Goal: Check status: Check status

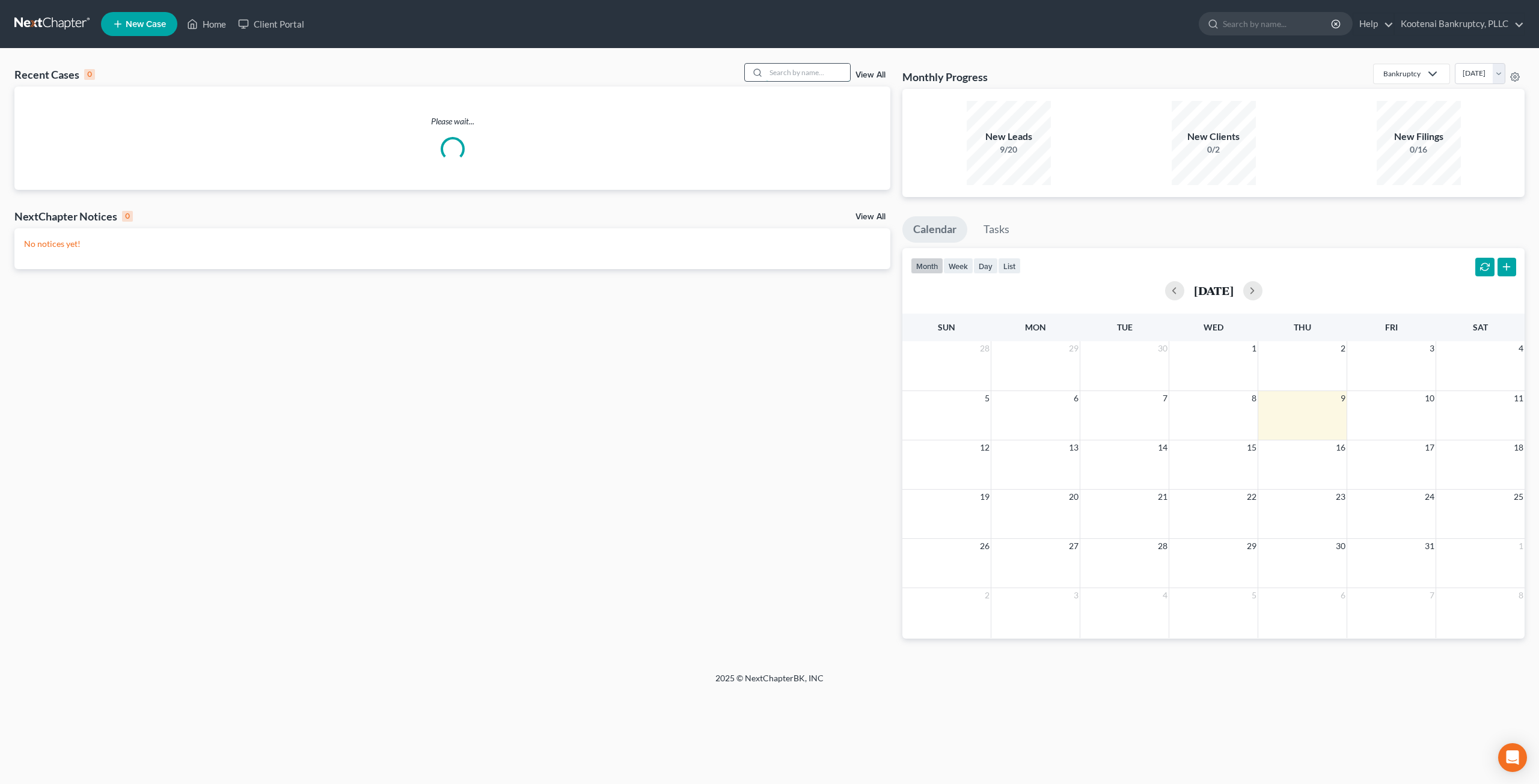
click at [797, 66] on input "search" at bounding box center [808, 72] width 84 height 18
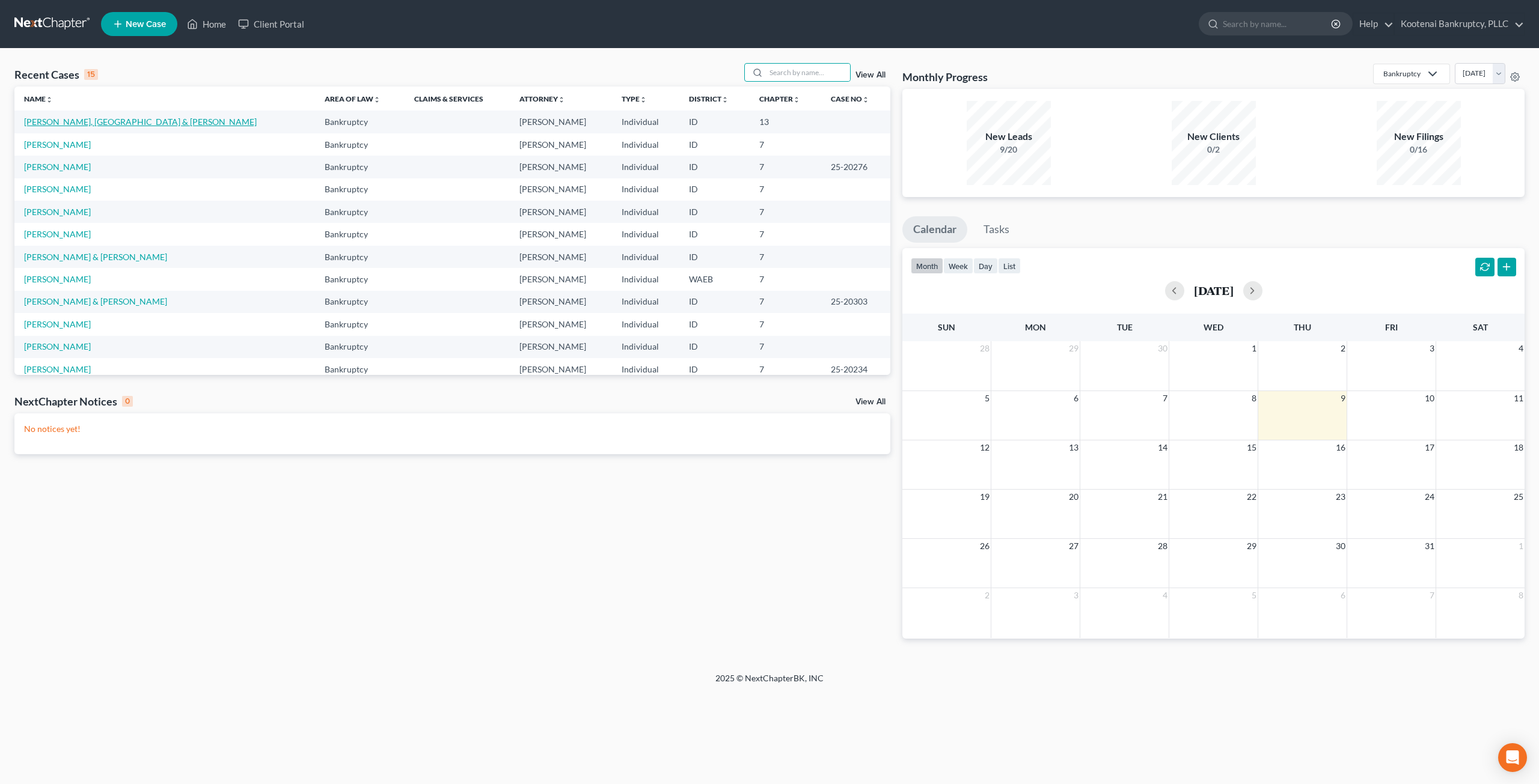
click at [122, 126] on link "[PERSON_NAME], [GEOGRAPHIC_DATA] & [PERSON_NAME]" at bounding box center [140, 122] width 233 height 10
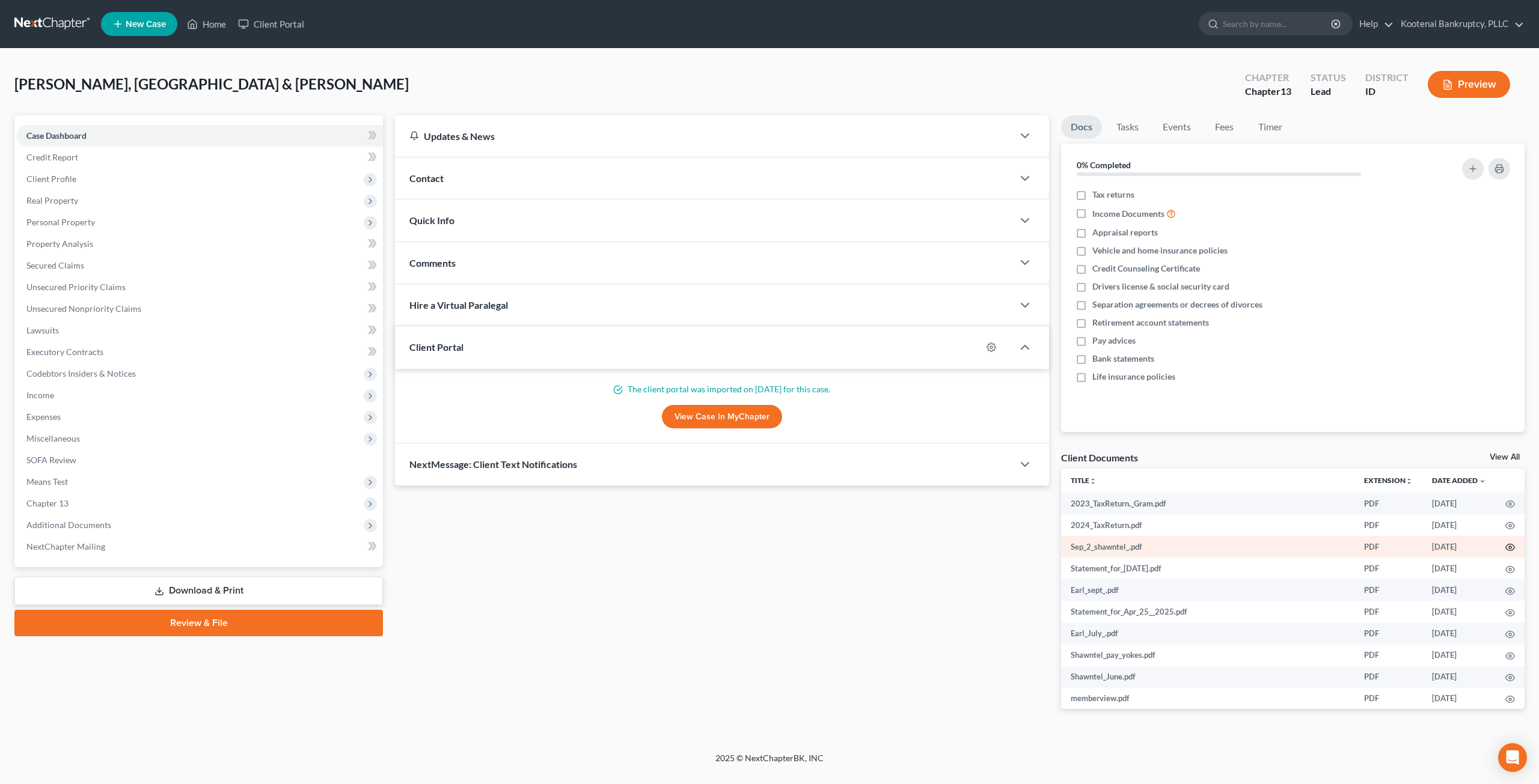
click at [1506, 549] on icon "button" at bounding box center [1510, 548] width 10 height 10
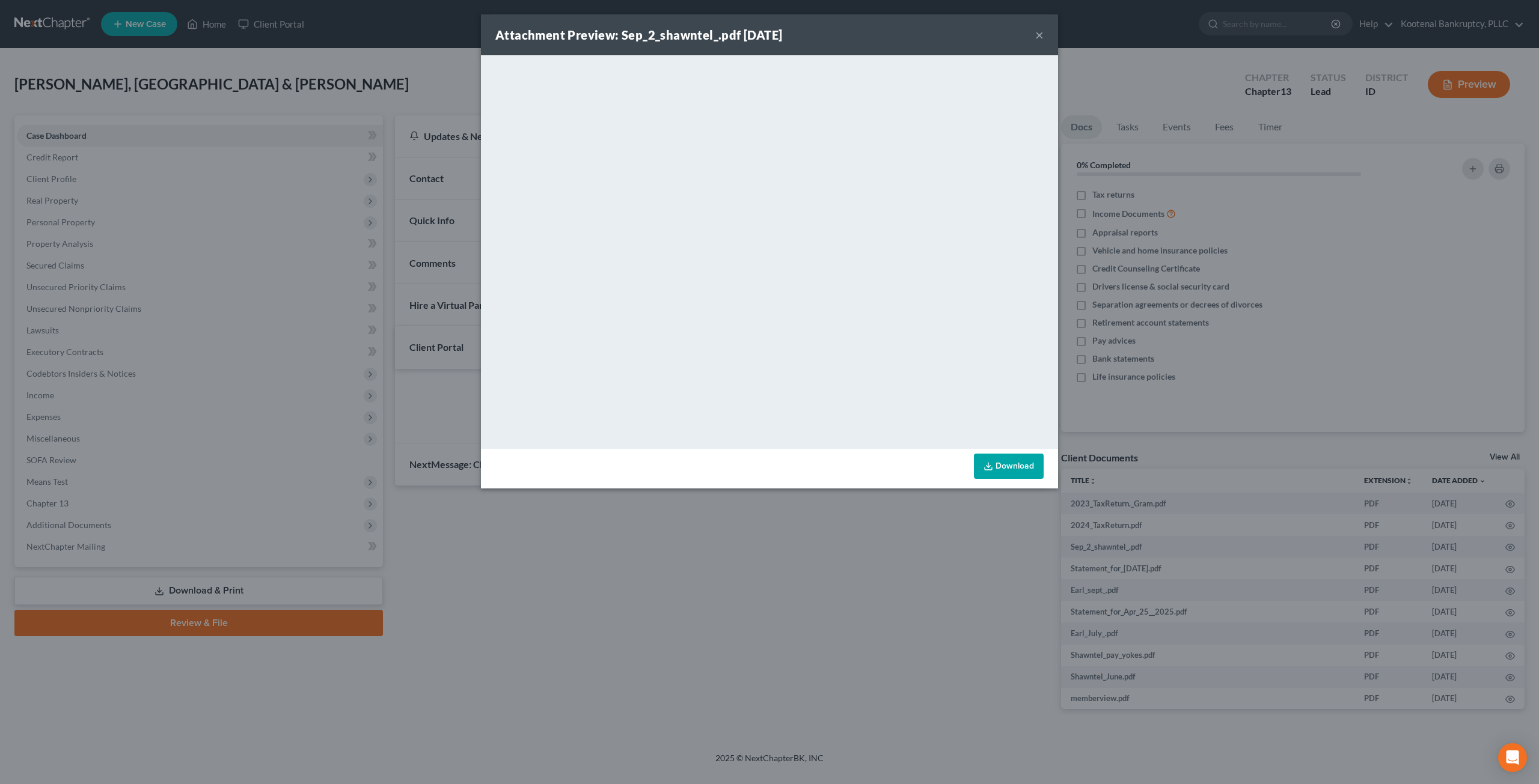
click at [1040, 36] on button "×" at bounding box center [1039, 35] width 9 height 15
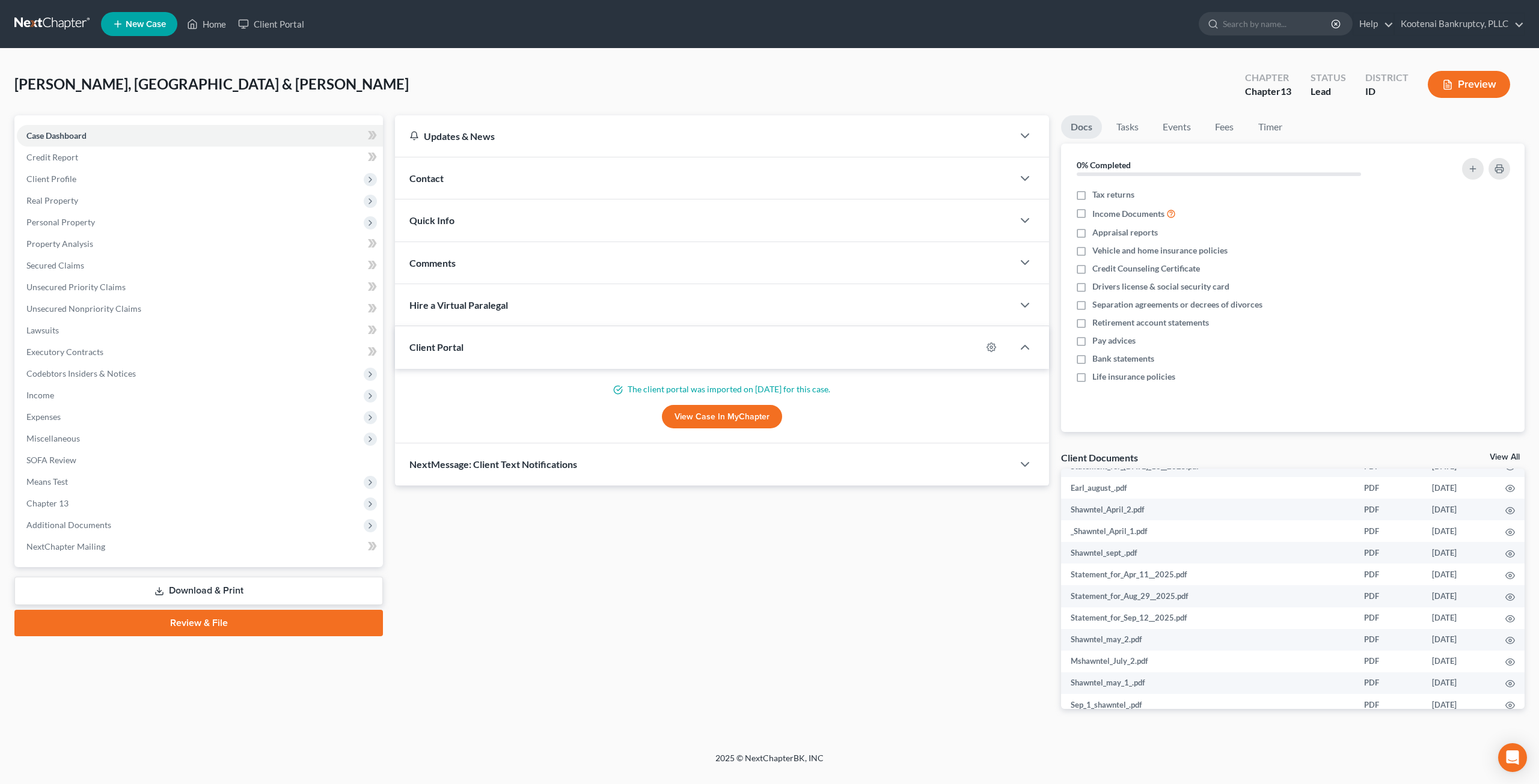
scroll to position [617, 0]
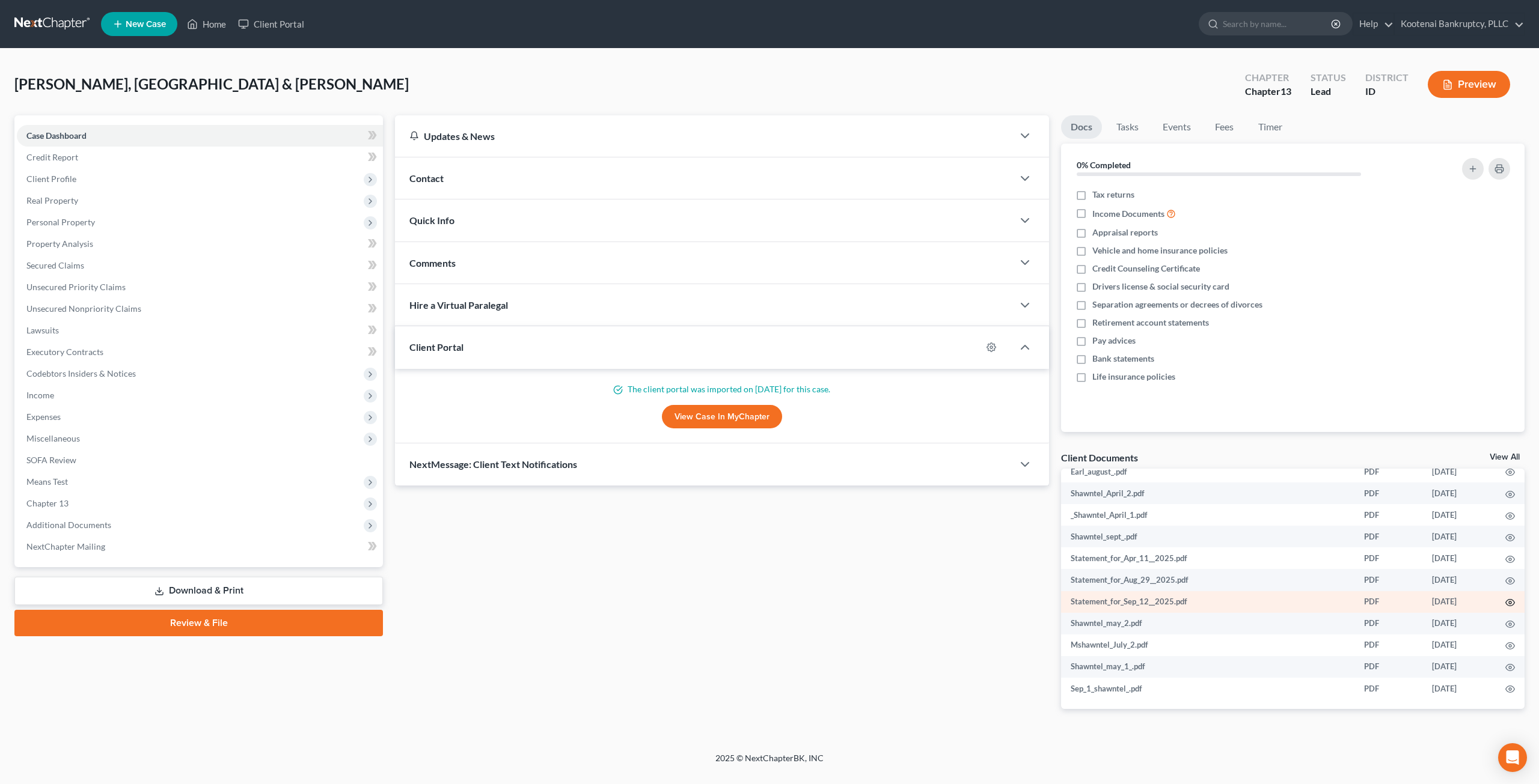
click at [1506, 602] on icon "button" at bounding box center [1510, 603] width 10 height 10
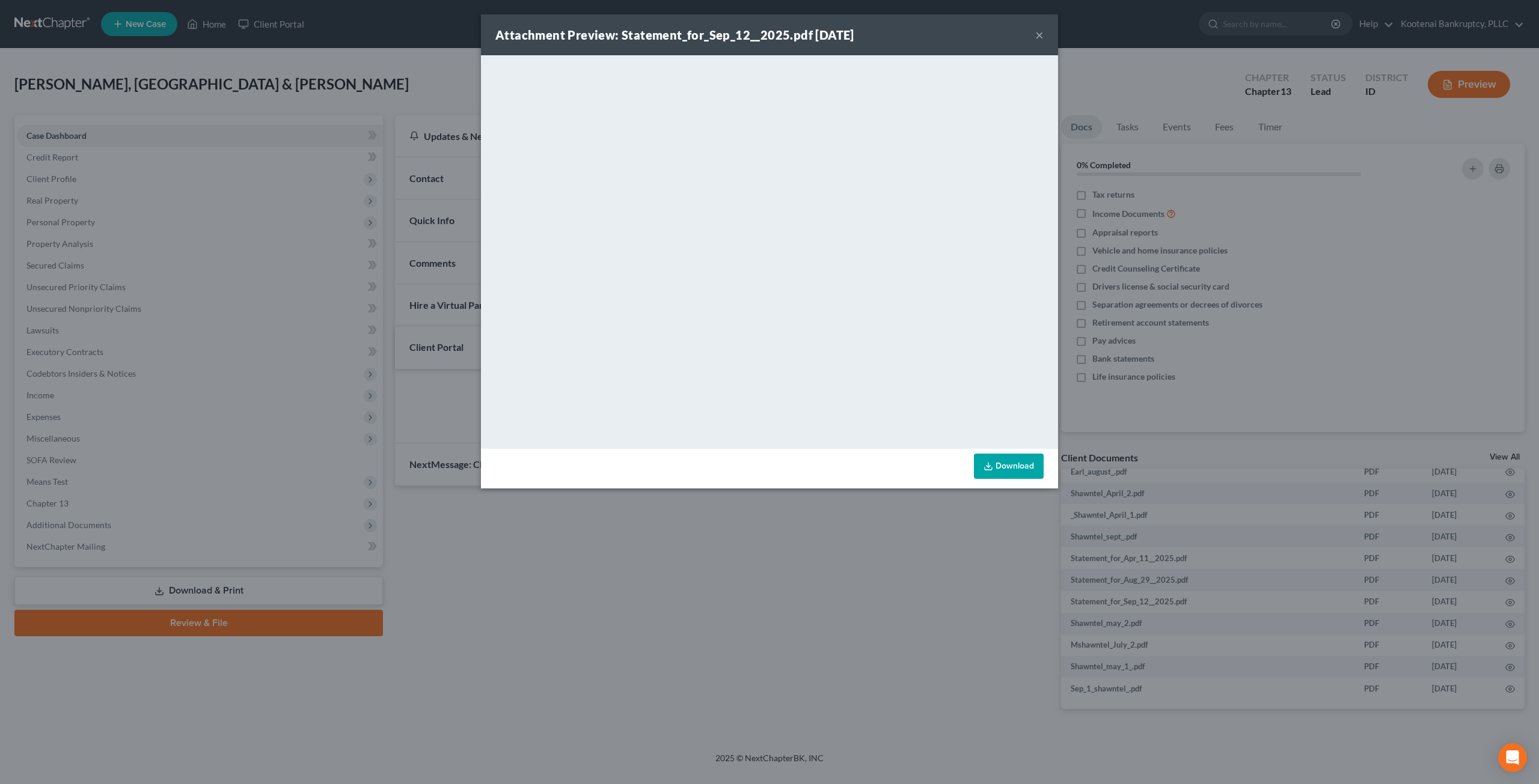
click at [1039, 39] on button "×" at bounding box center [1039, 35] width 9 height 15
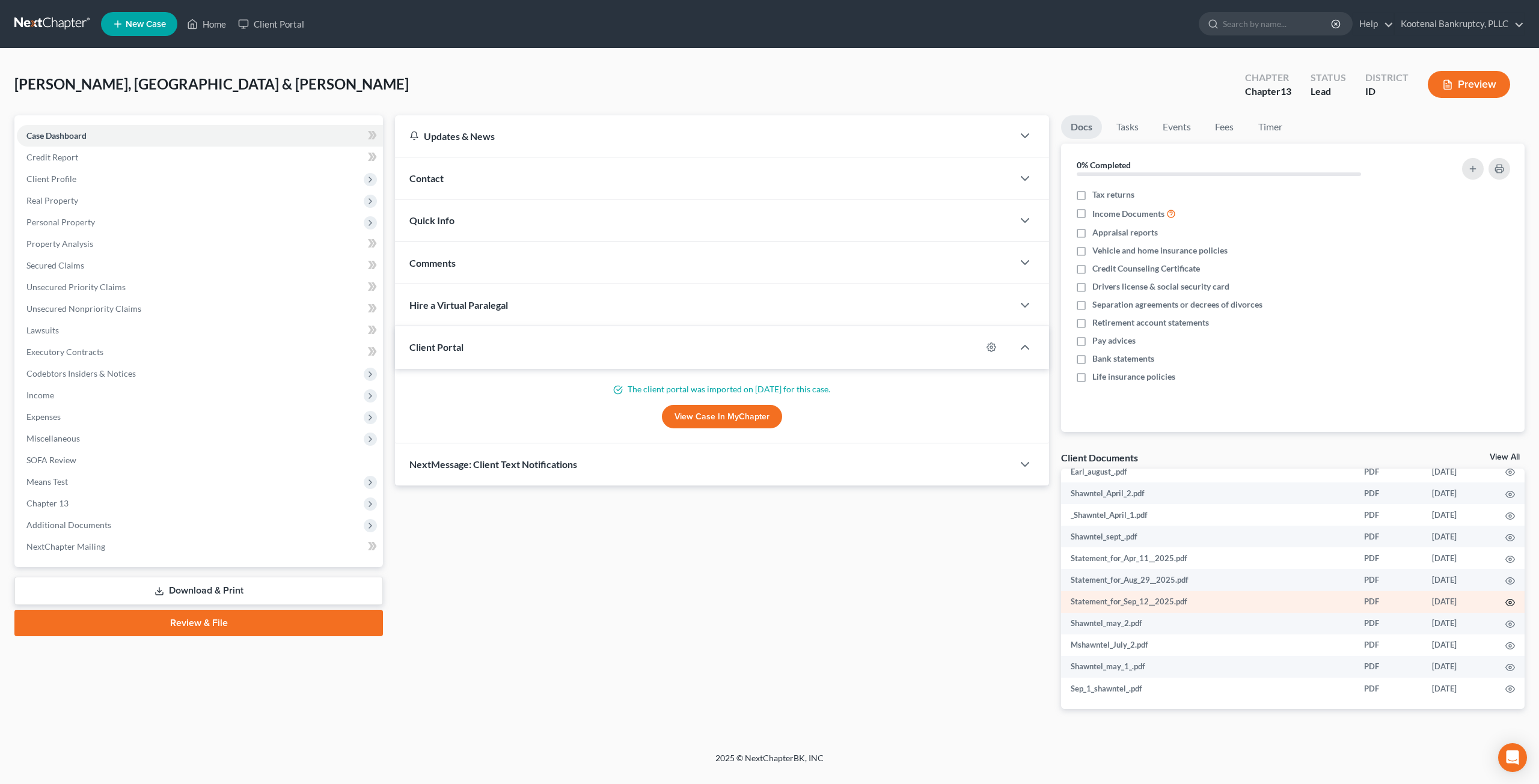
click at [1506, 600] on icon "button" at bounding box center [1510, 603] width 9 height 7
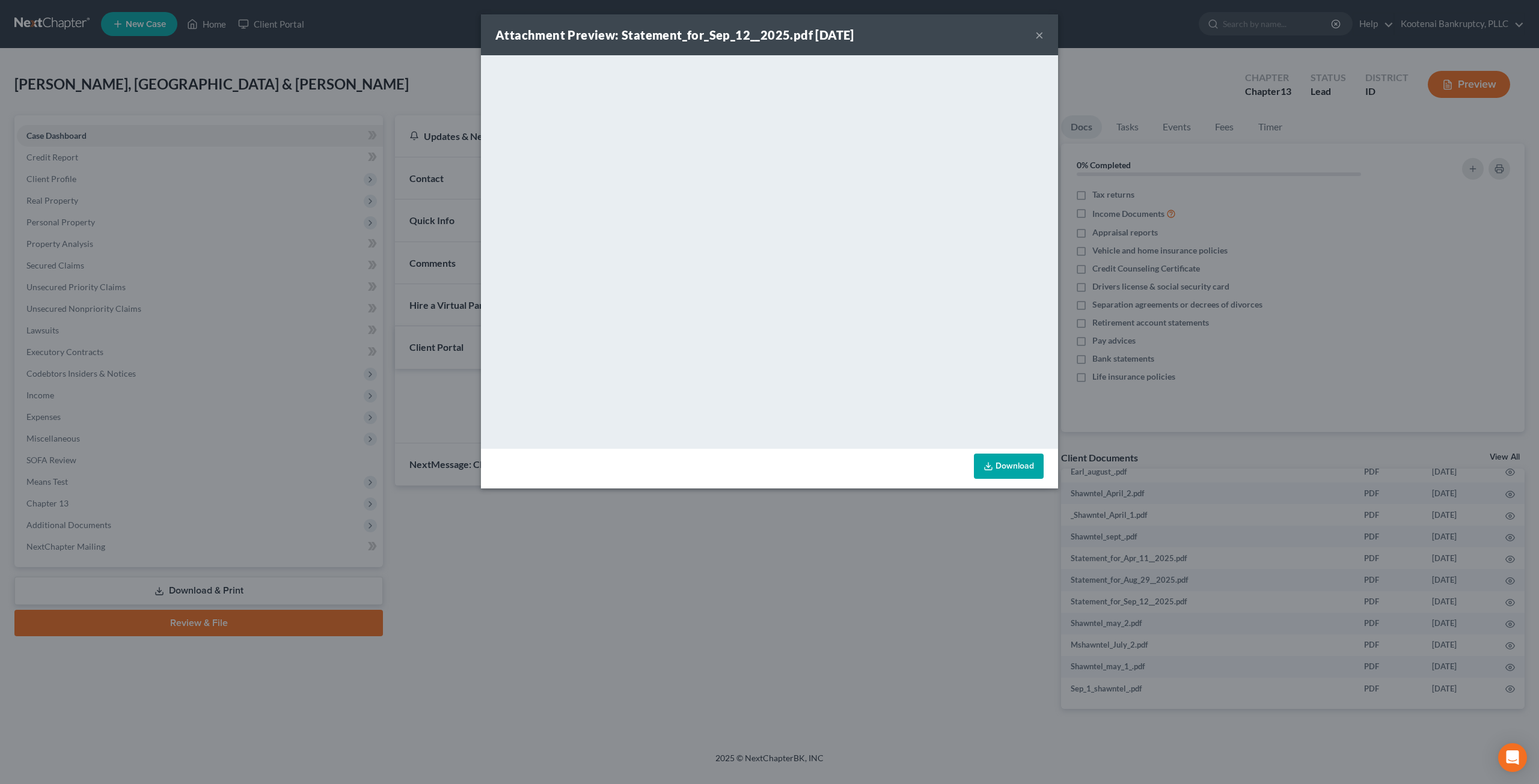
click at [1040, 38] on button "×" at bounding box center [1039, 35] width 9 height 15
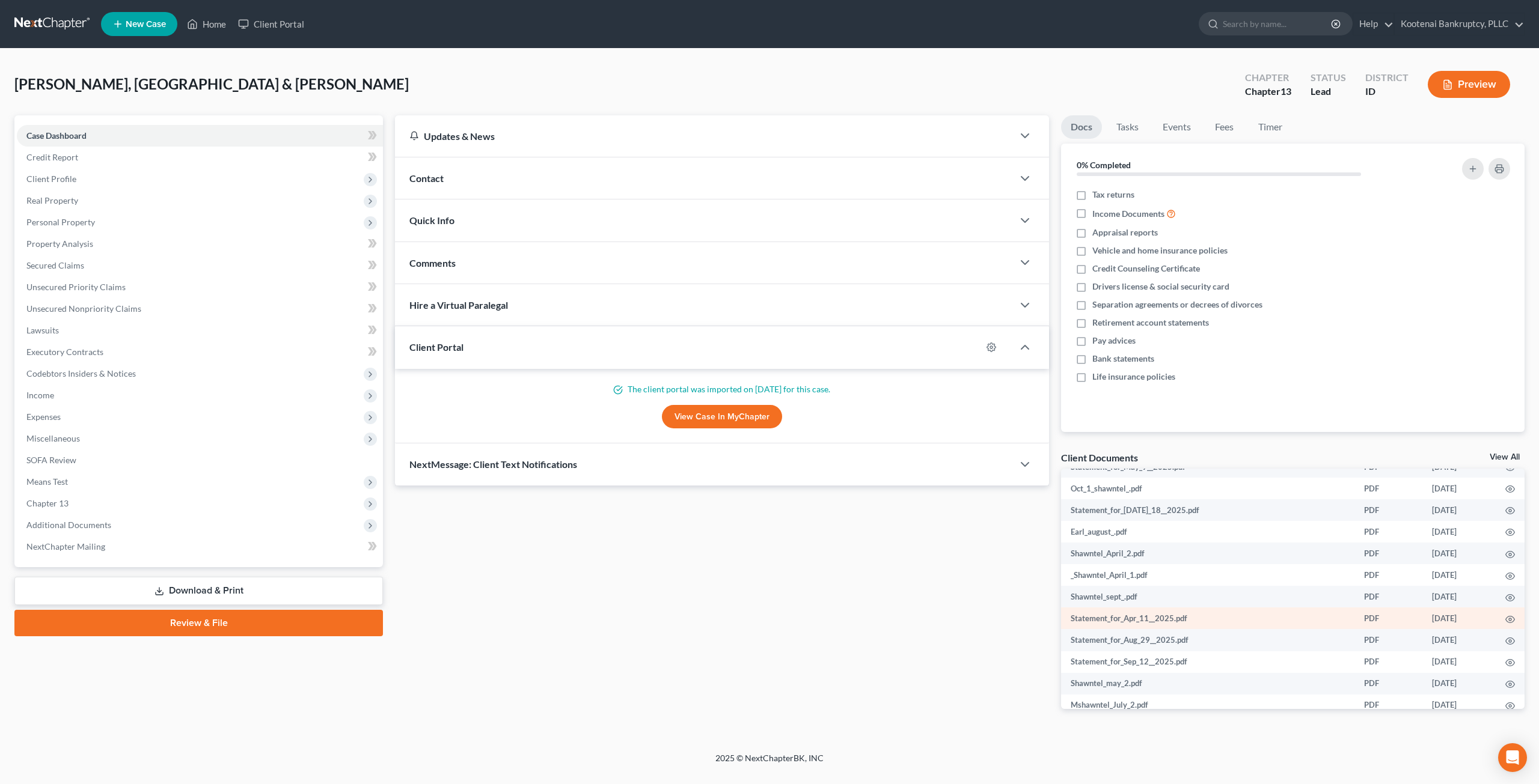
scroll to position [497, 0]
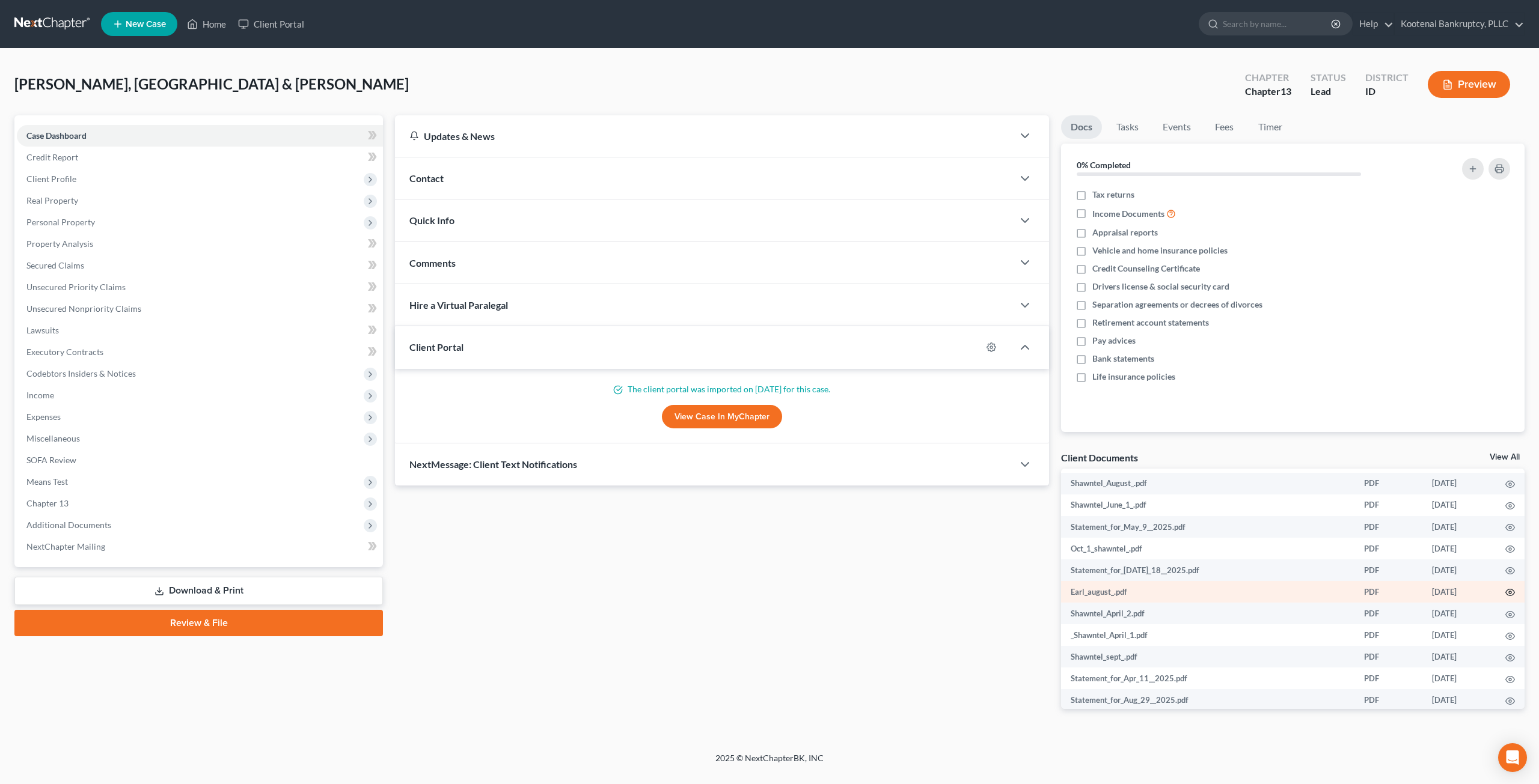
click at [1506, 595] on icon "button" at bounding box center [1510, 593] width 9 height 7
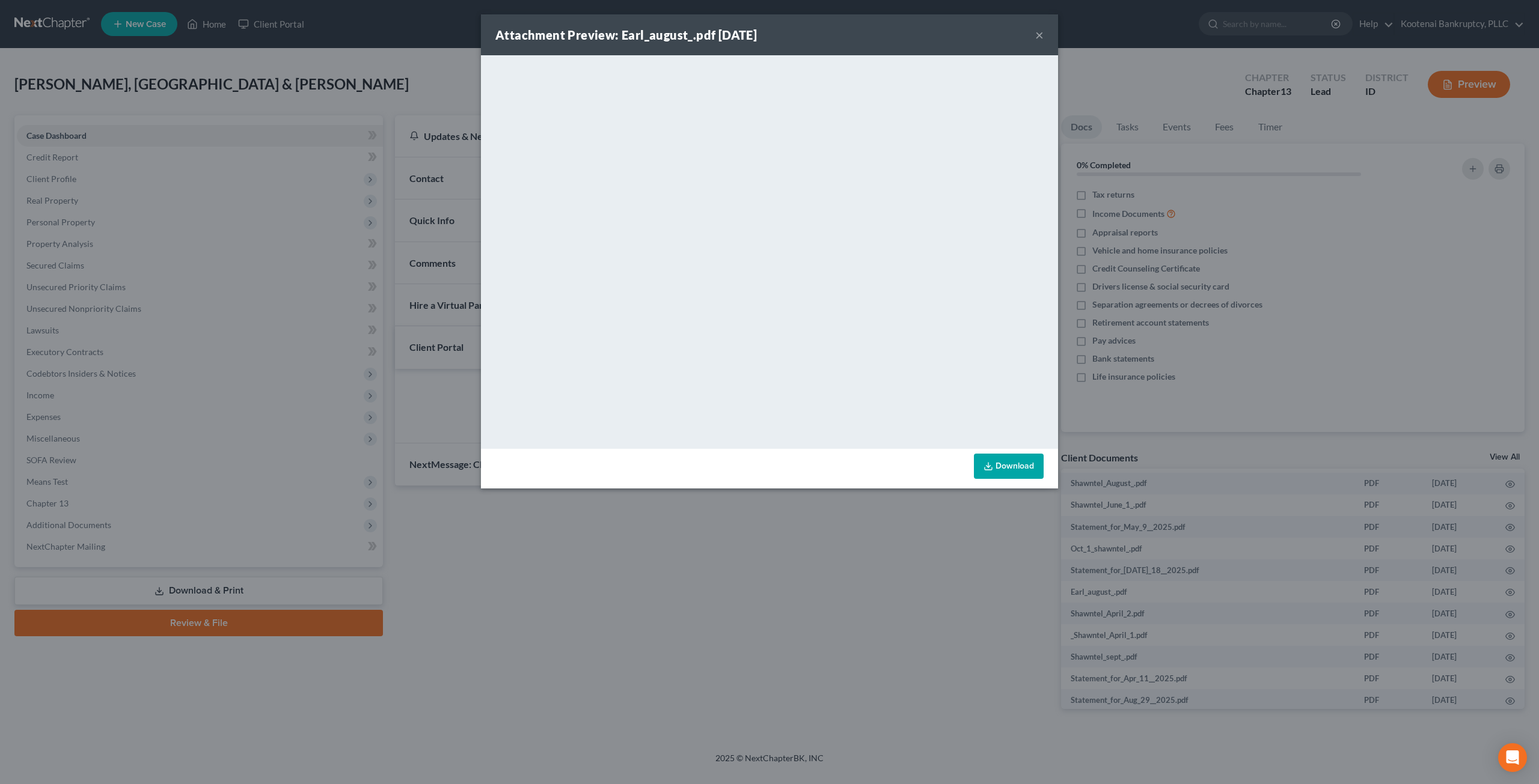
click at [1041, 32] on button "×" at bounding box center [1039, 35] width 9 height 15
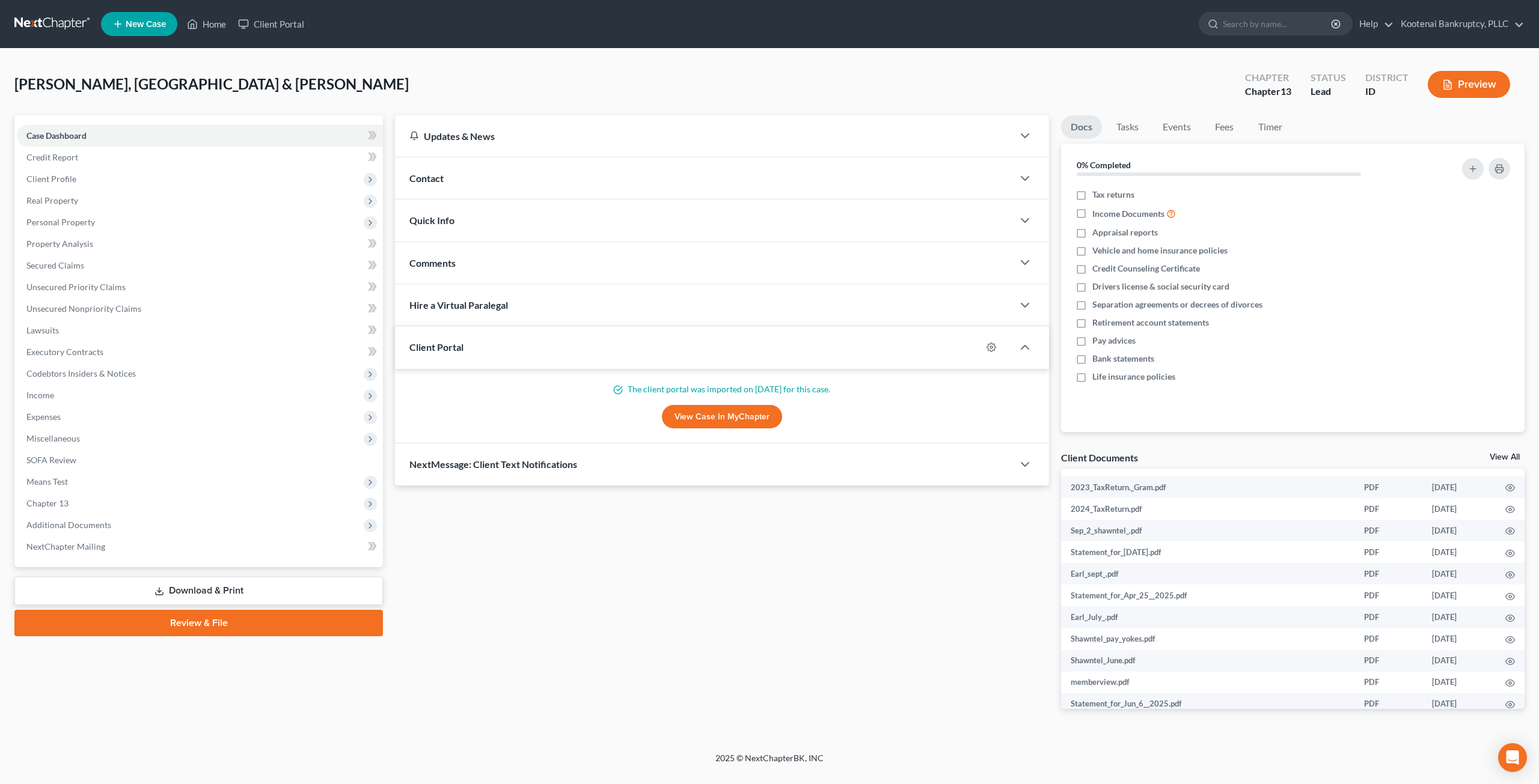
scroll to position [0, 0]
click at [1001, 608] on div "Updates & News × Idaho District Notes Take a look at NextChapter's District Not…" at bounding box center [722, 422] width 666 height 613
drag, startPoint x: 27, startPoint y: 29, endPoint x: 46, endPoint y: 34, distance: 19.6
click at [27, 29] on link at bounding box center [53, 24] width 77 height 22
